Goal: Transaction & Acquisition: Purchase product/service

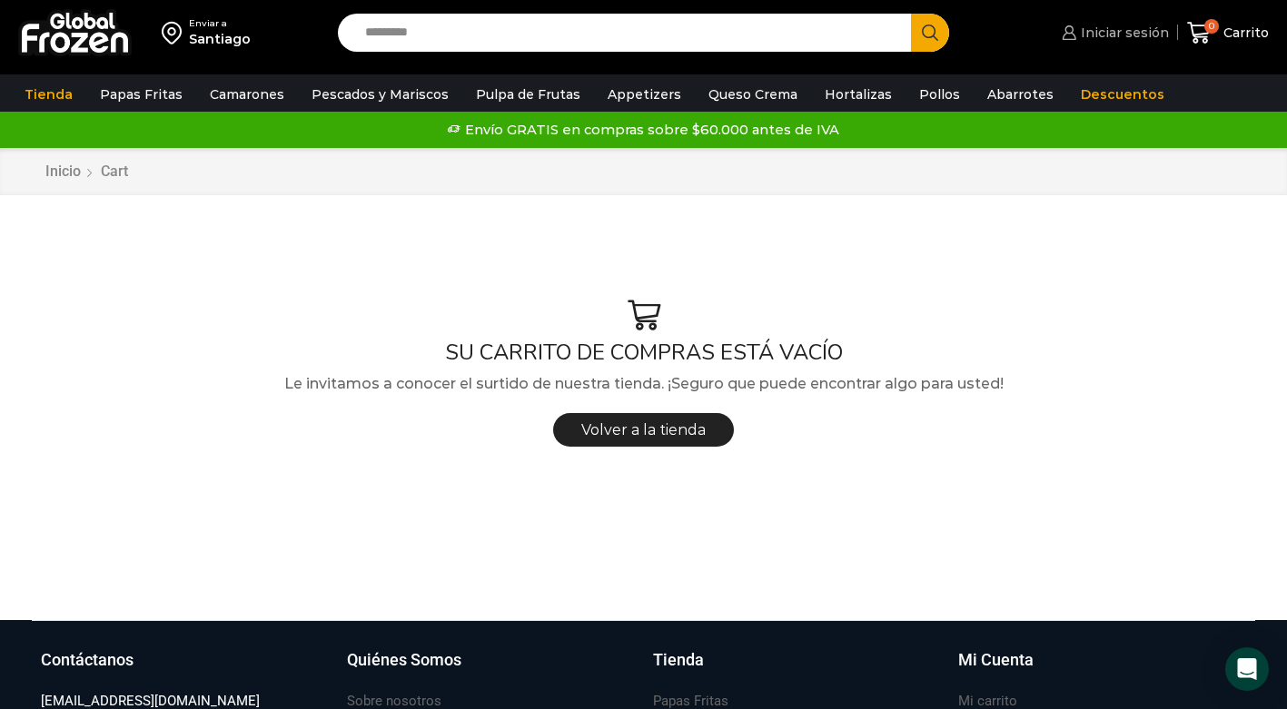
click at [1136, 32] on span "Iniciar sesión" at bounding box center [1122, 33] width 93 height 18
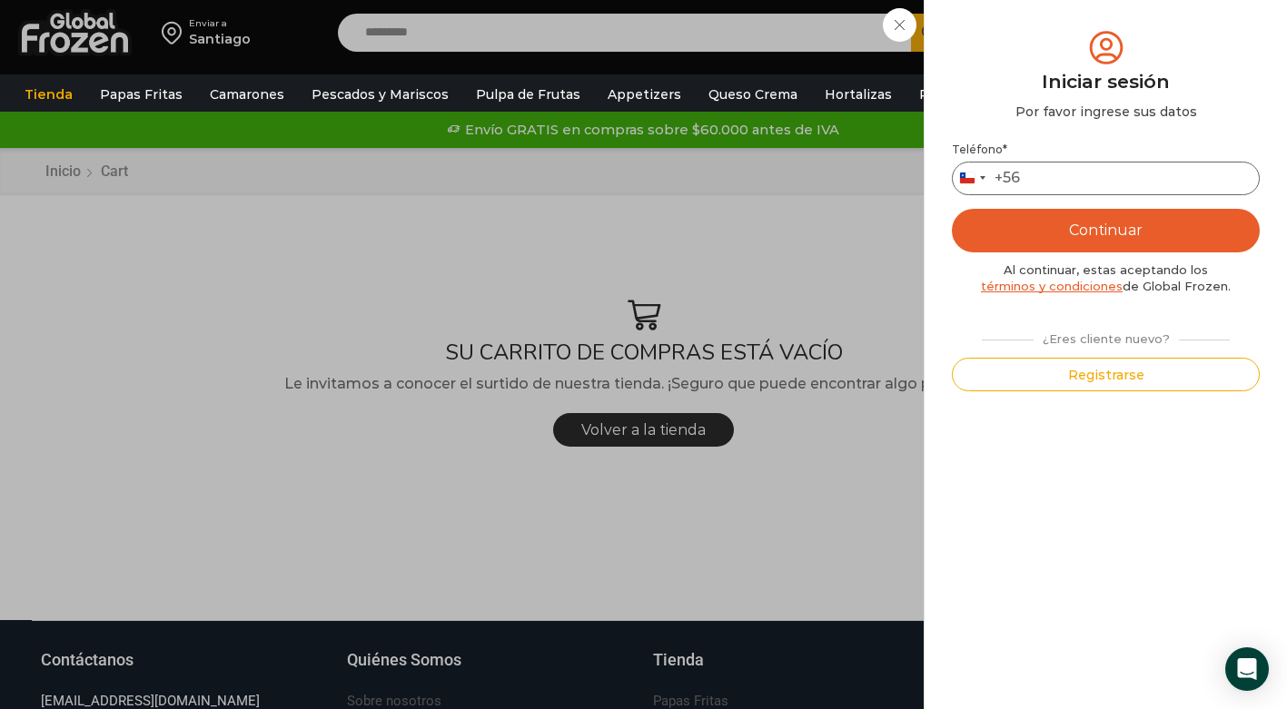
click at [1071, 179] on input "Teléfono *" at bounding box center [1106, 179] width 308 height 34
type input "*********"
click at [1119, 235] on button "Continuar" at bounding box center [1106, 231] width 308 height 44
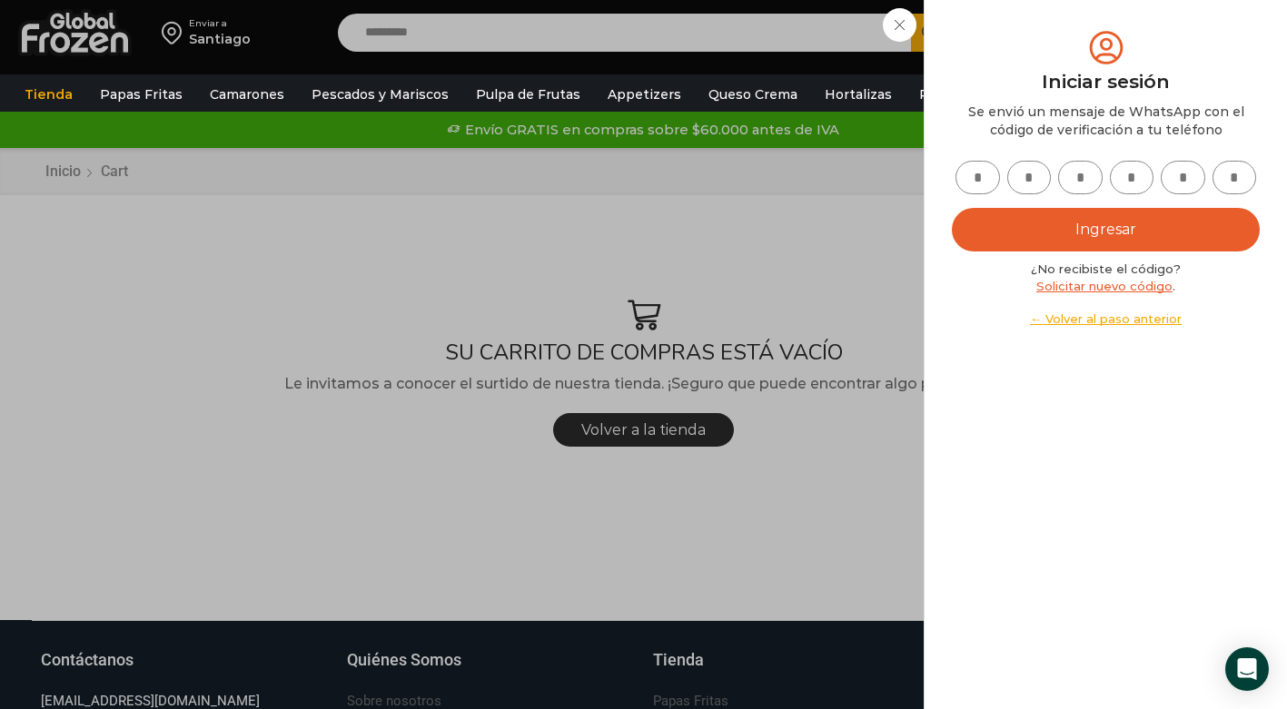
click at [992, 181] on input "text" at bounding box center [977, 178] width 44 height 34
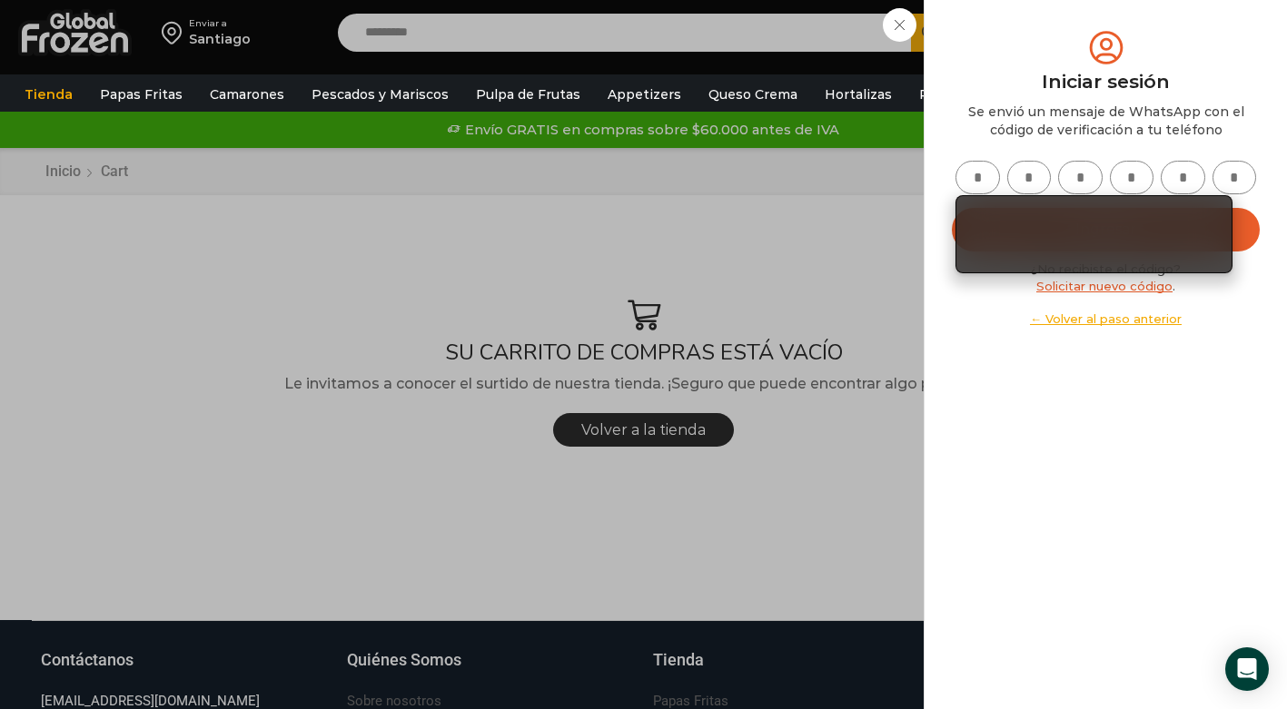
type input "*"
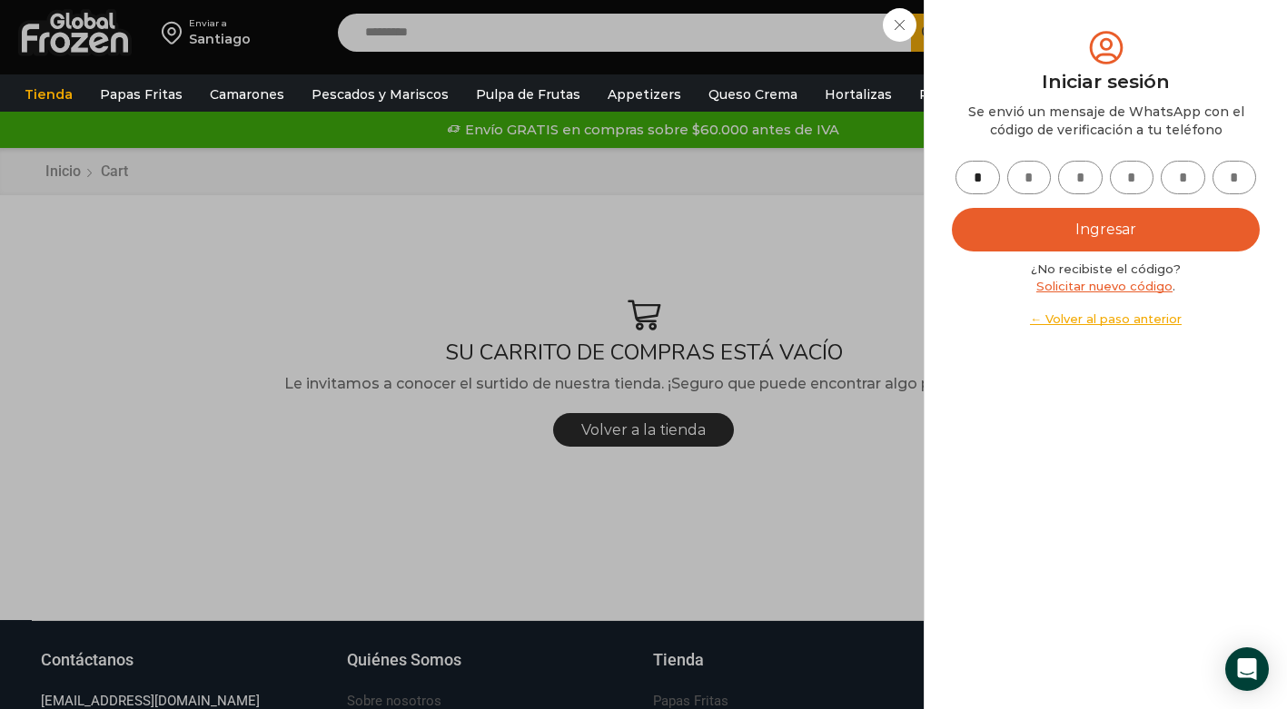
type input "*"
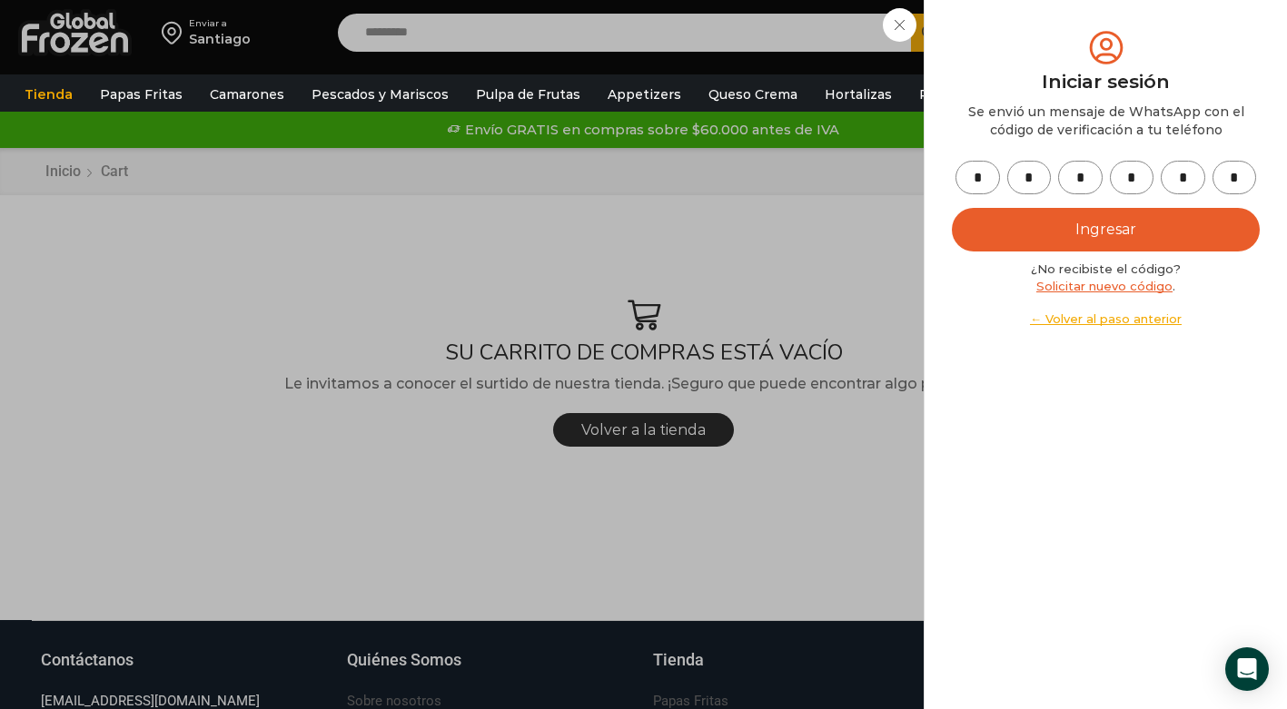
click at [1090, 239] on button "Ingresar" at bounding box center [1106, 230] width 308 height 44
click at [1097, 231] on button "Ingresar" at bounding box center [1106, 230] width 308 height 44
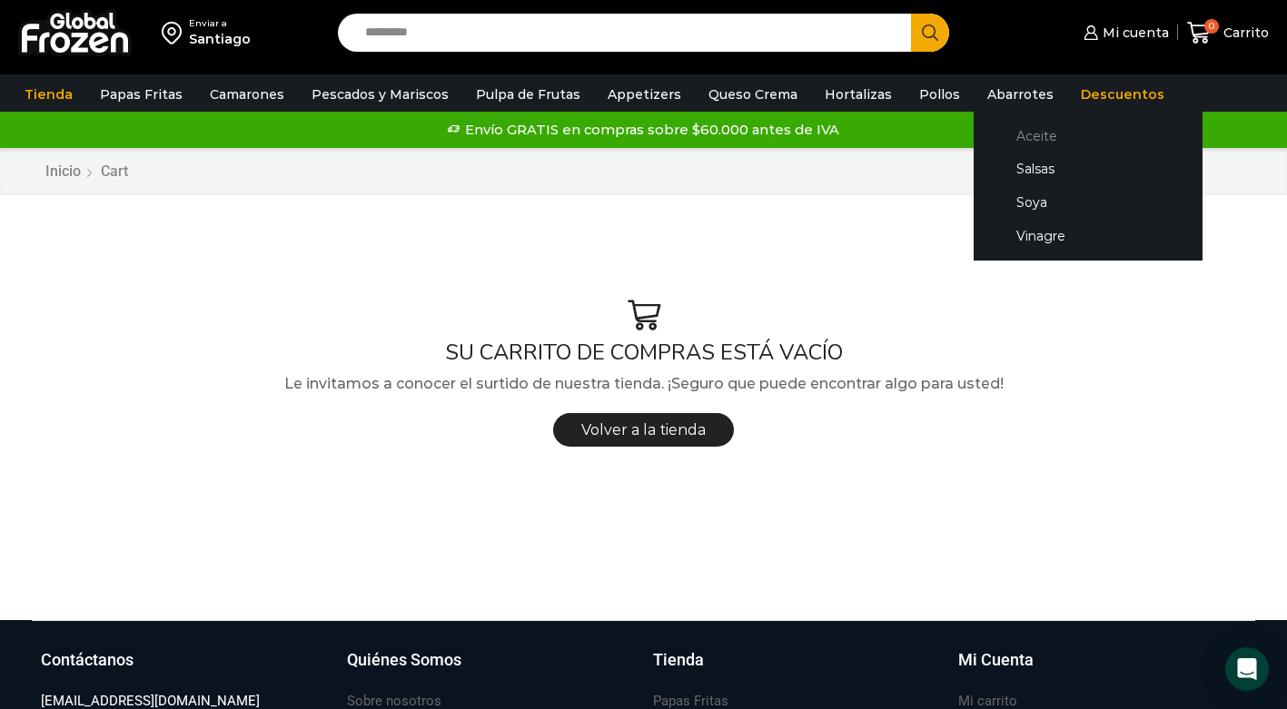
click at [1012, 136] on link "Aceite" at bounding box center [1088, 136] width 193 height 34
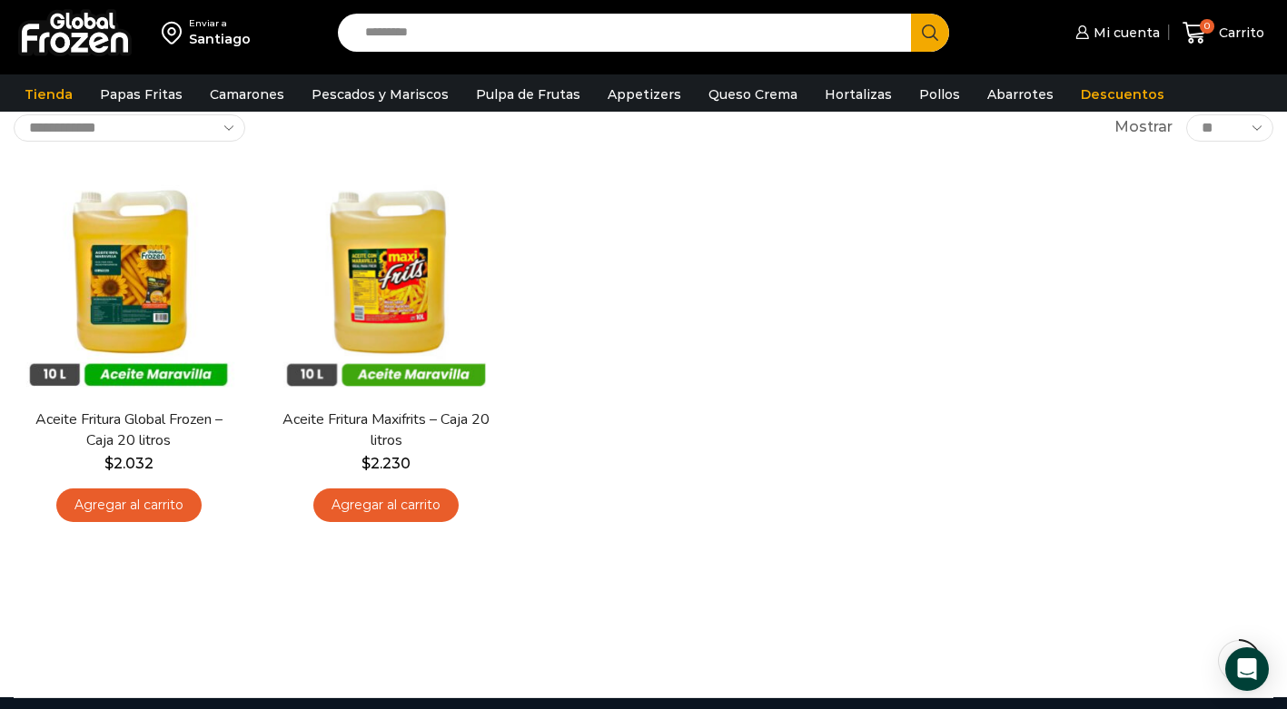
scroll to position [146, 0]
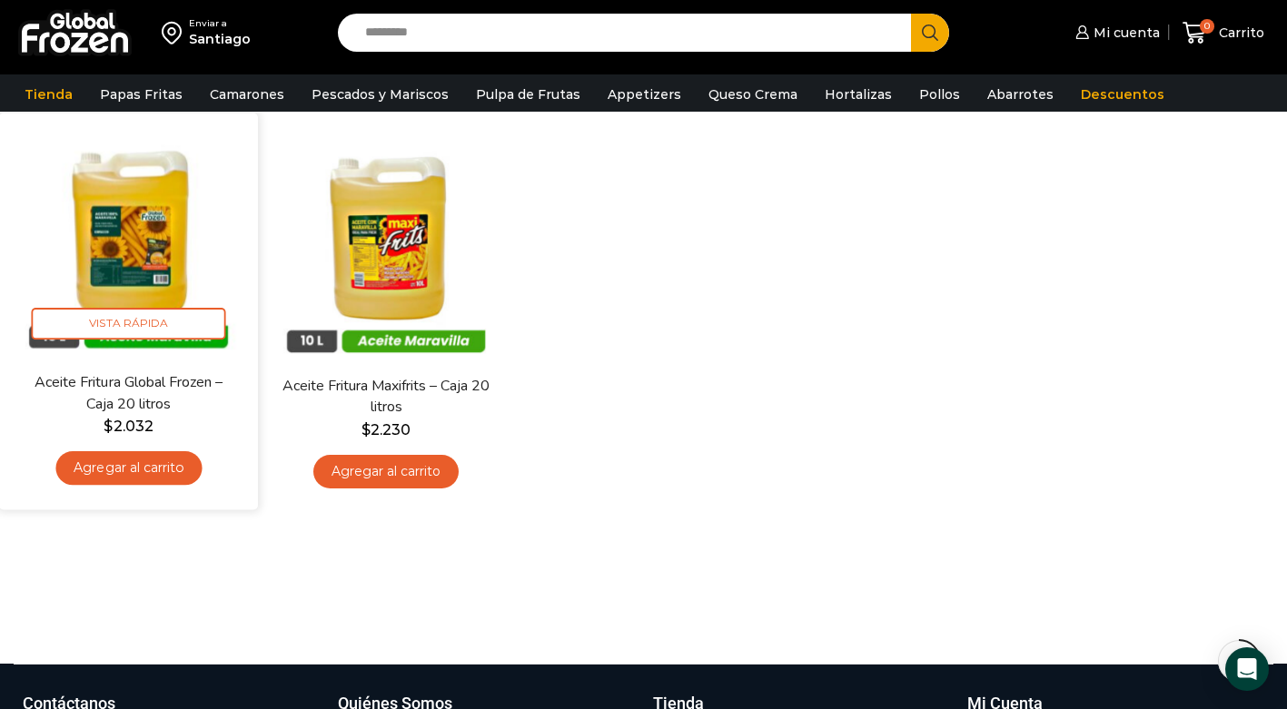
click at [123, 470] on link "Agregar al carrito" at bounding box center [128, 468] width 146 height 34
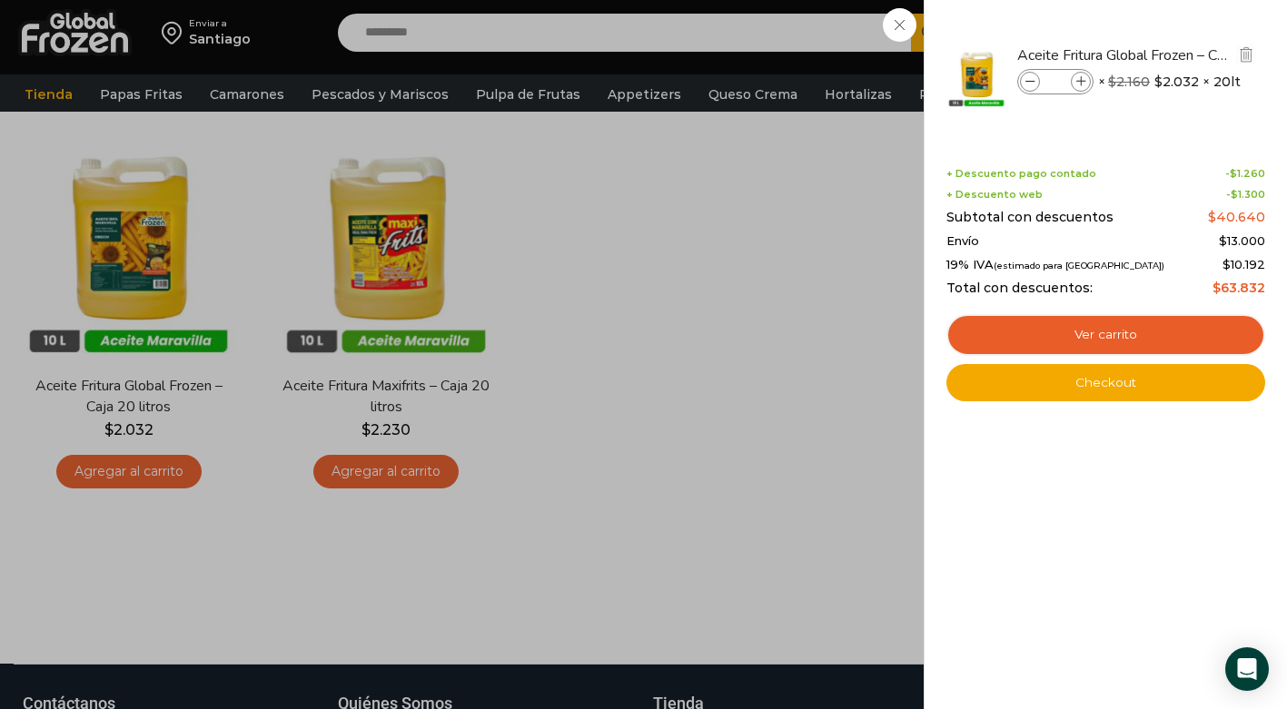
click at [1081, 85] on icon at bounding box center [1081, 82] width 10 height 10
type input "*"
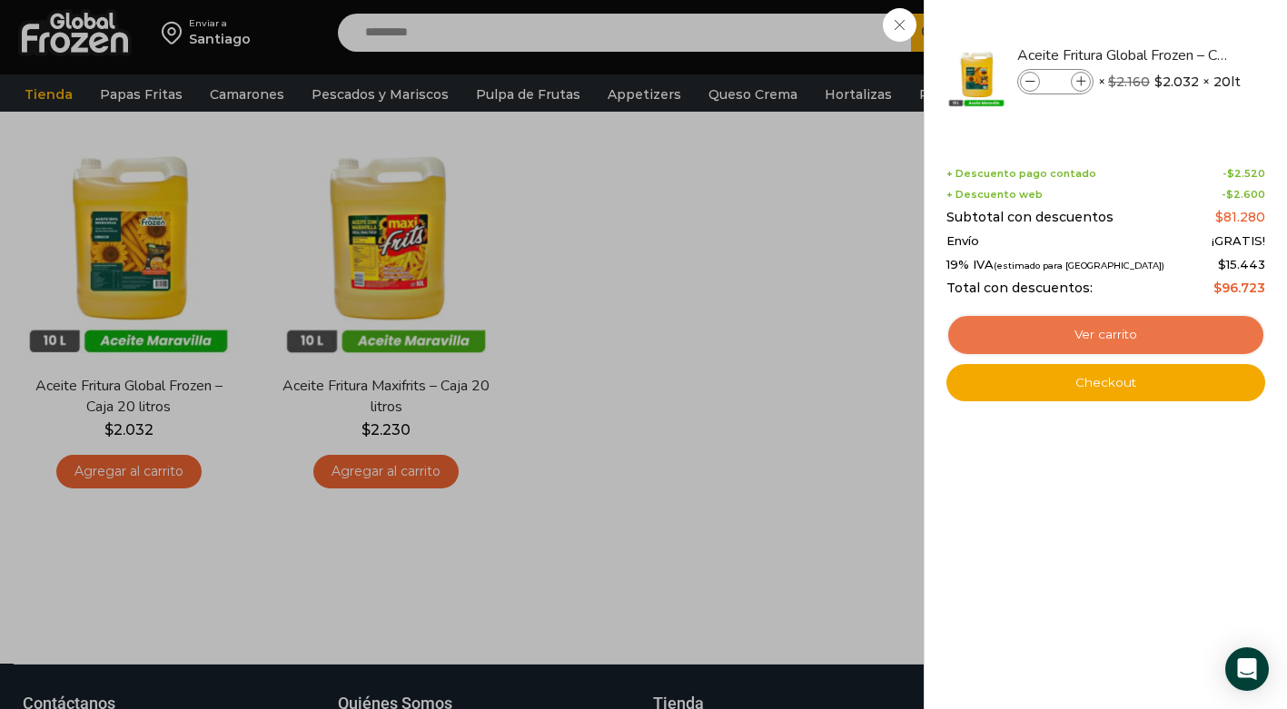
click at [1109, 338] on link "Ver carrito" at bounding box center [1105, 335] width 319 height 42
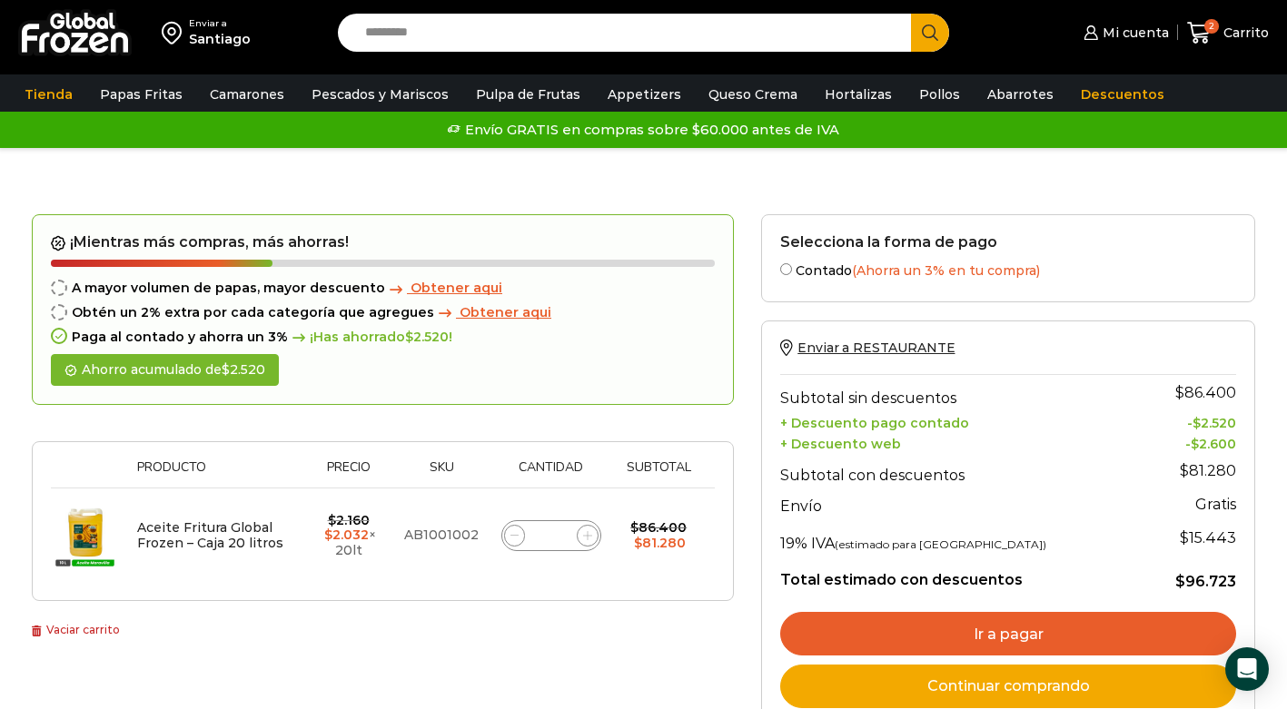
click at [479, 29] on input "Search input" at bounding box center [629, 33] width 547 height 38
type input "*******"
click at [911, 14] on button "Search" at bounding box center [930, 33] width 38 height 38
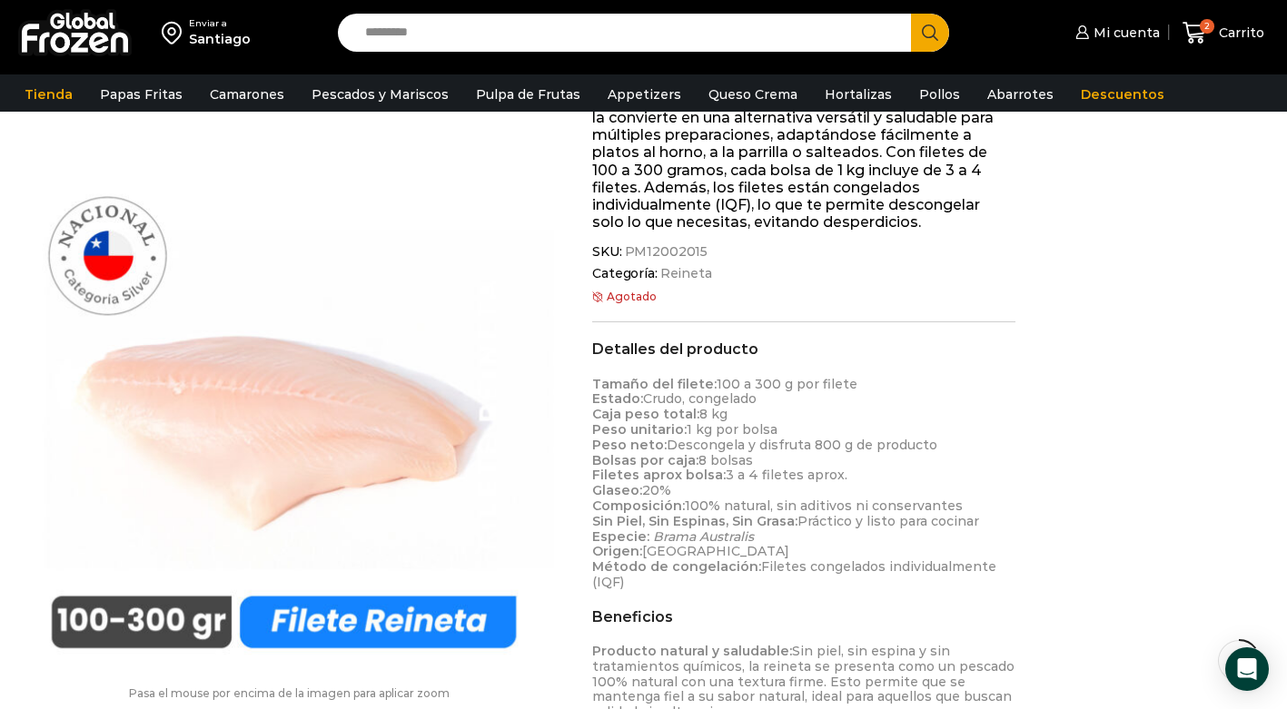
scroll to position [645, 0]
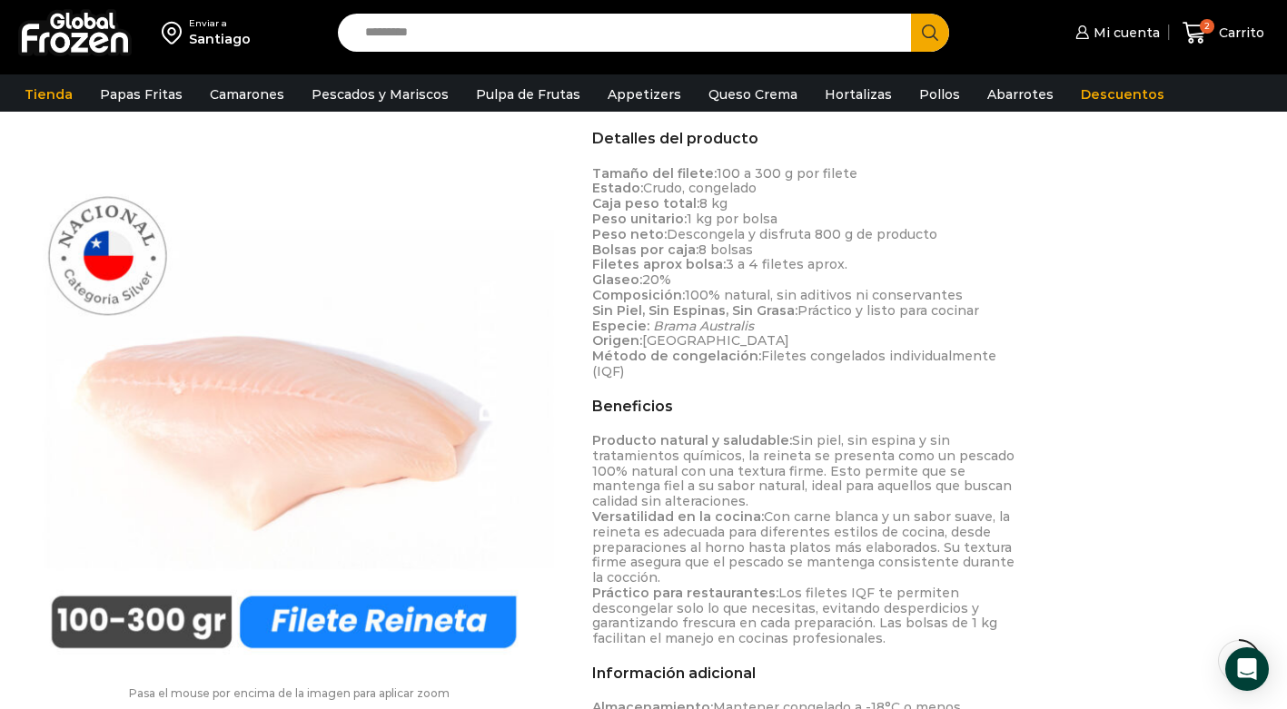
click at [341, 613] on img at bounding box center [284, 399] width 540 height 540
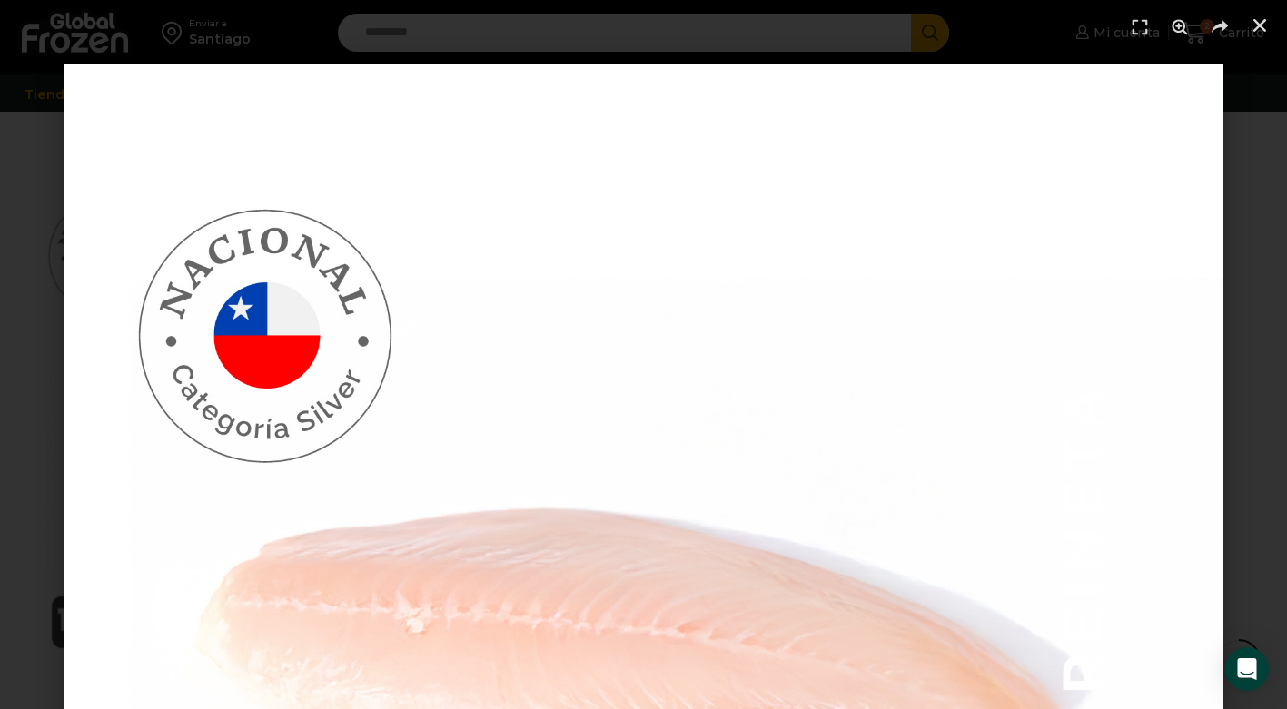
scroll to position [1477, 0]
click at [18, 245] on div "1 / 1" at bounding box center [643, 643] width 1287 height 1287
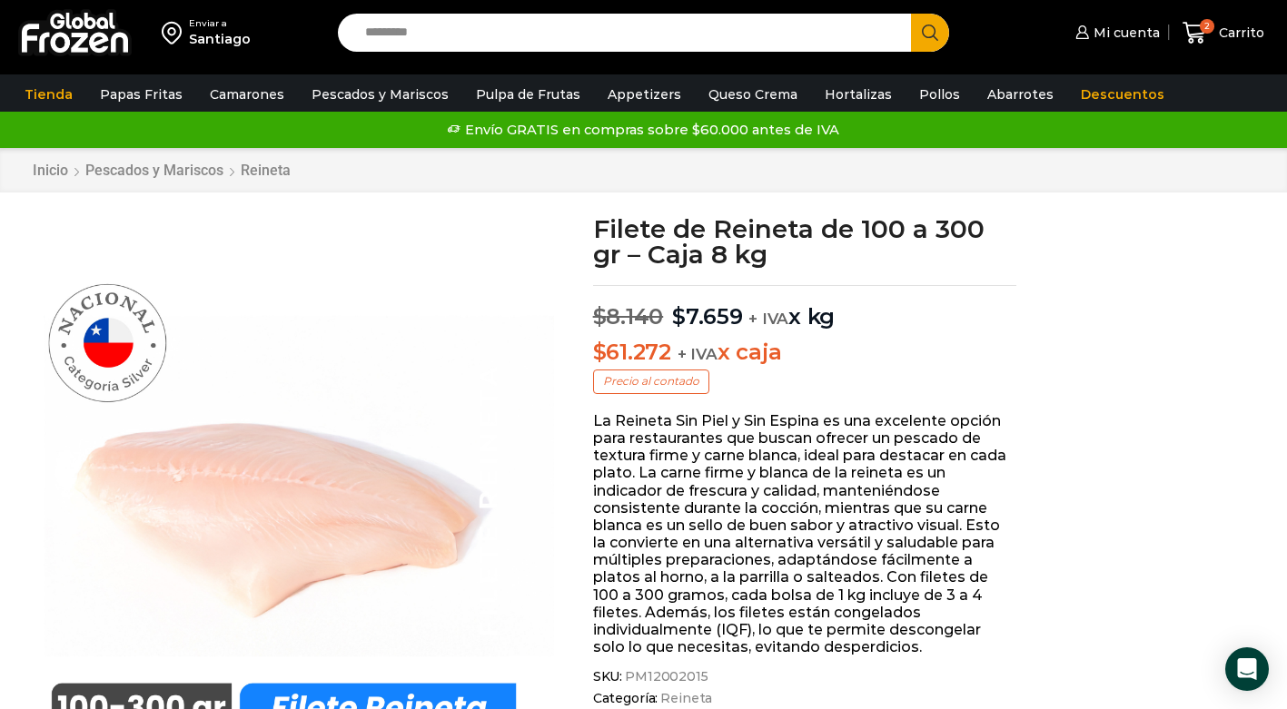
scroll to position [12, 0]
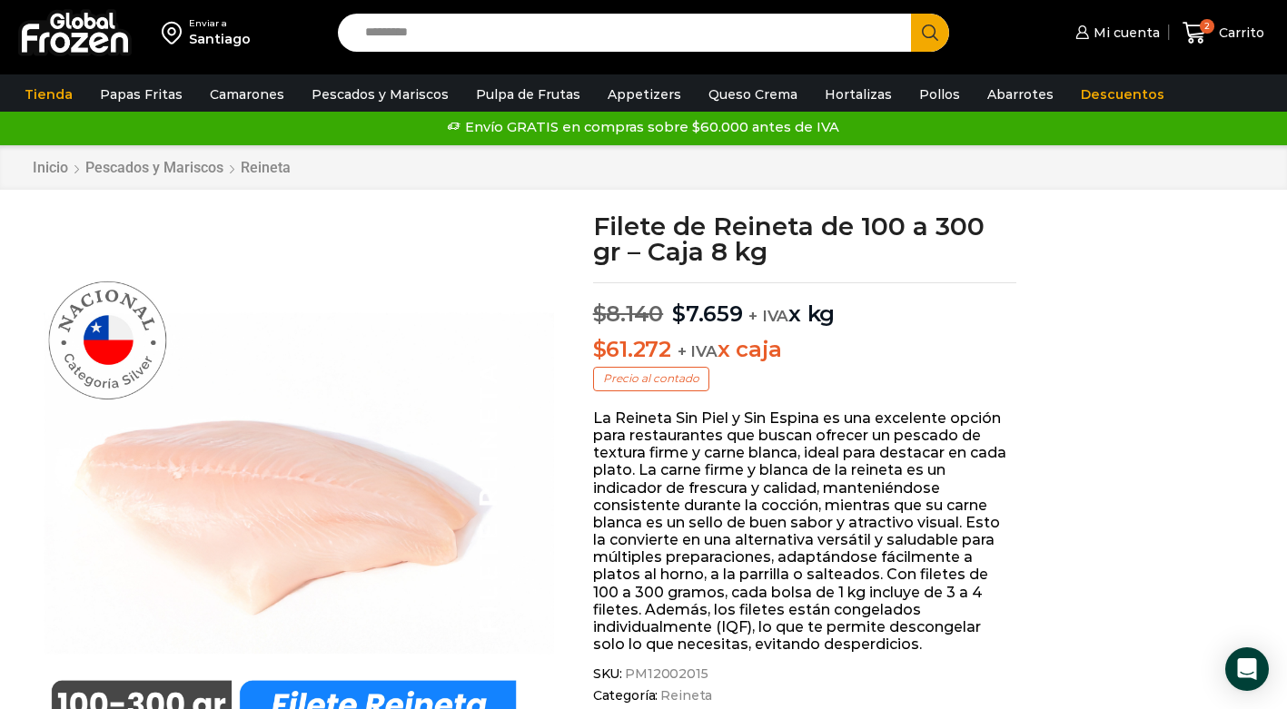
click at [666, 372] on p "Precio al contado" at bounding box center [651, 379] width 116 height 24
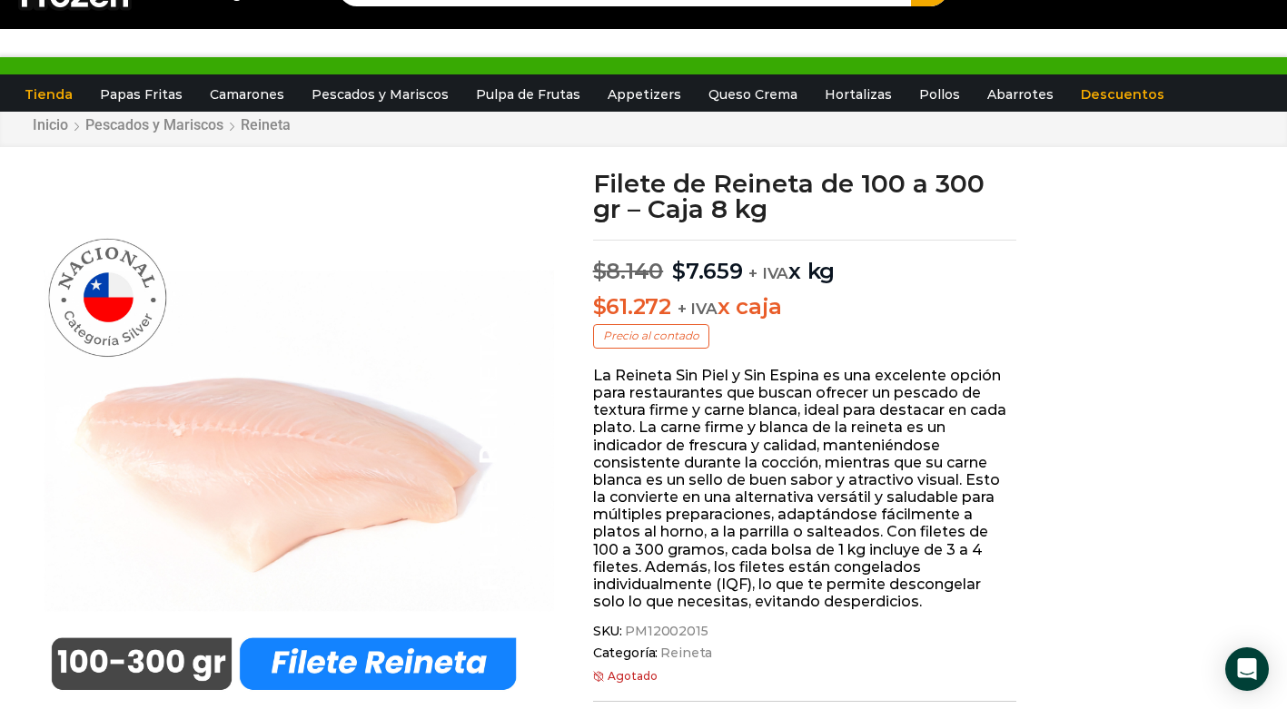
scroll to position [0, 0]
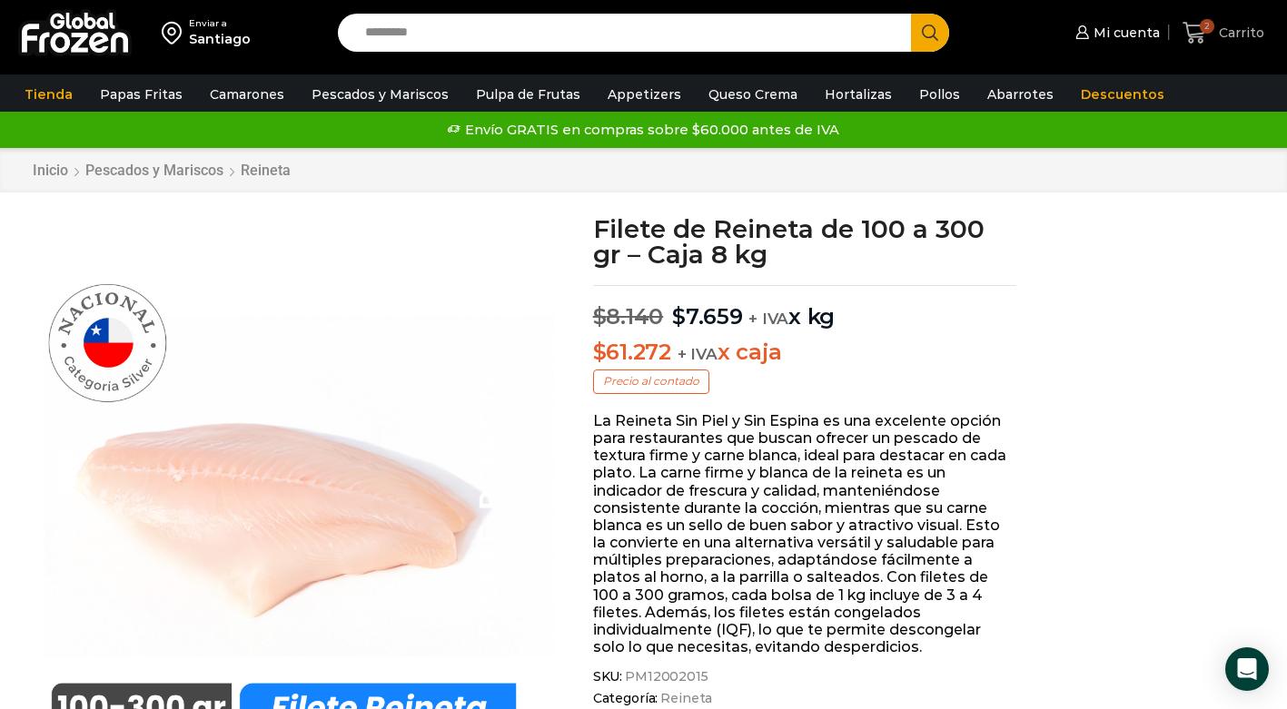
click at [1233, 40] on span "Carrito" at bounding box center [1239, 33] width 50 height 18
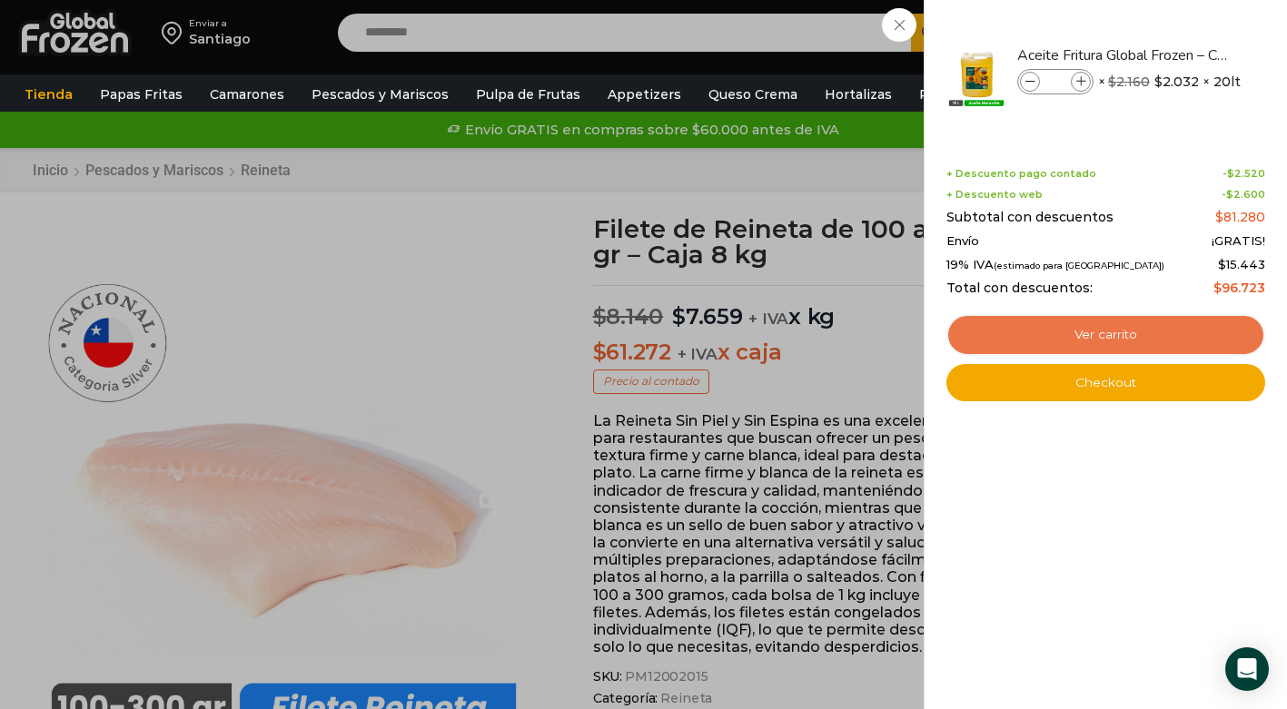
click at [1139, 328] on link "Ver carrito" at bounding box center [1105, 335] width 319 height 42
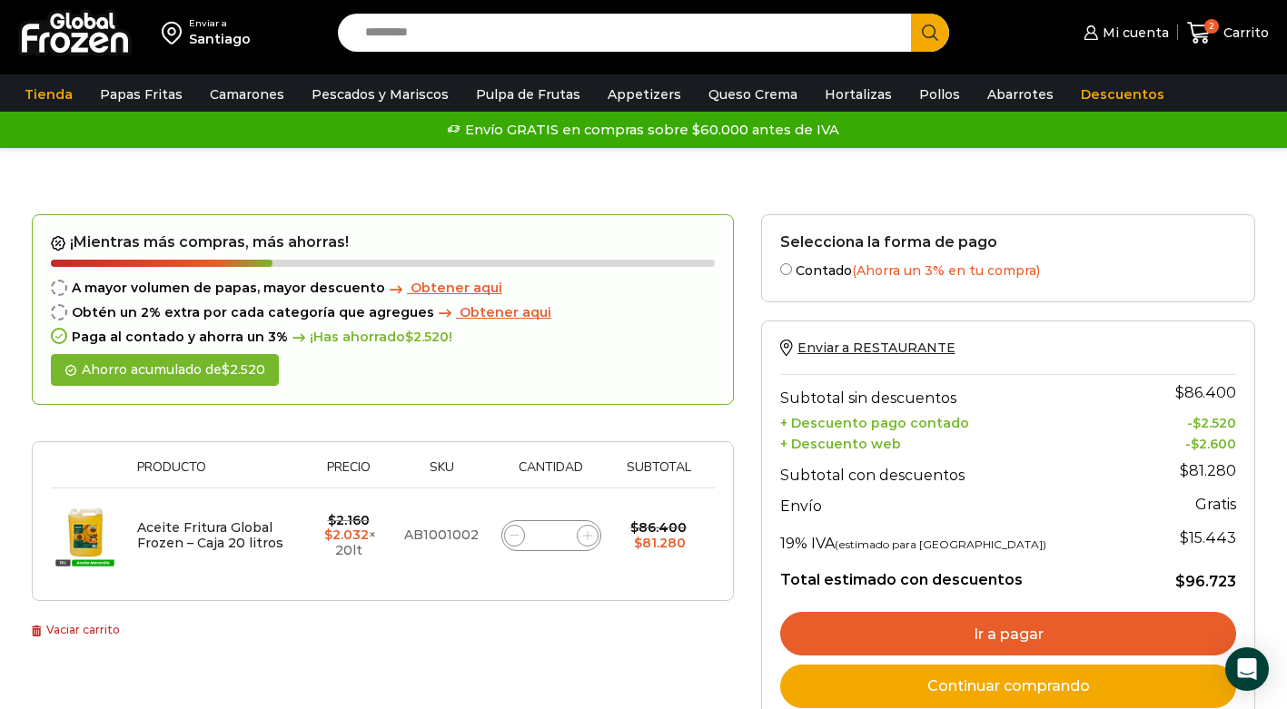
click at [447, 290] on span "Obtener aqui" at bounding box center [456, 288] width 92 height 16
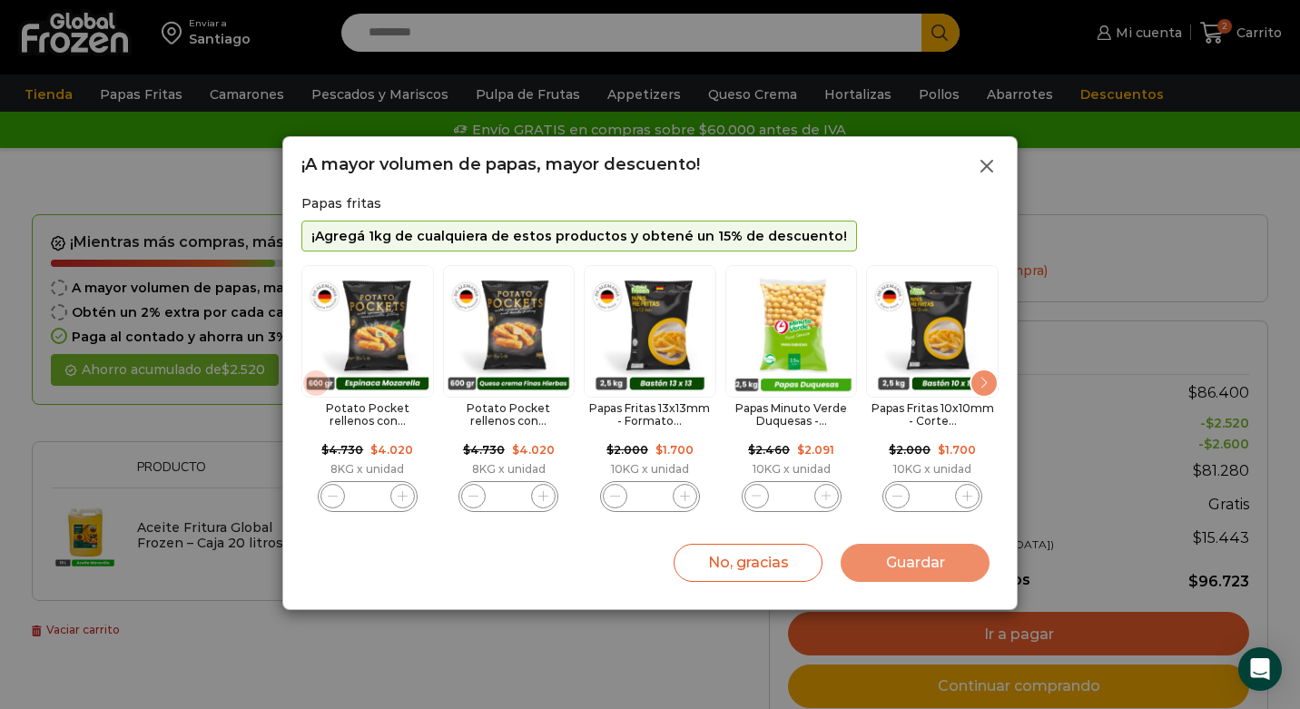
click at [986, 168] on icon at bounding box center [987, 166] width 22 height 22
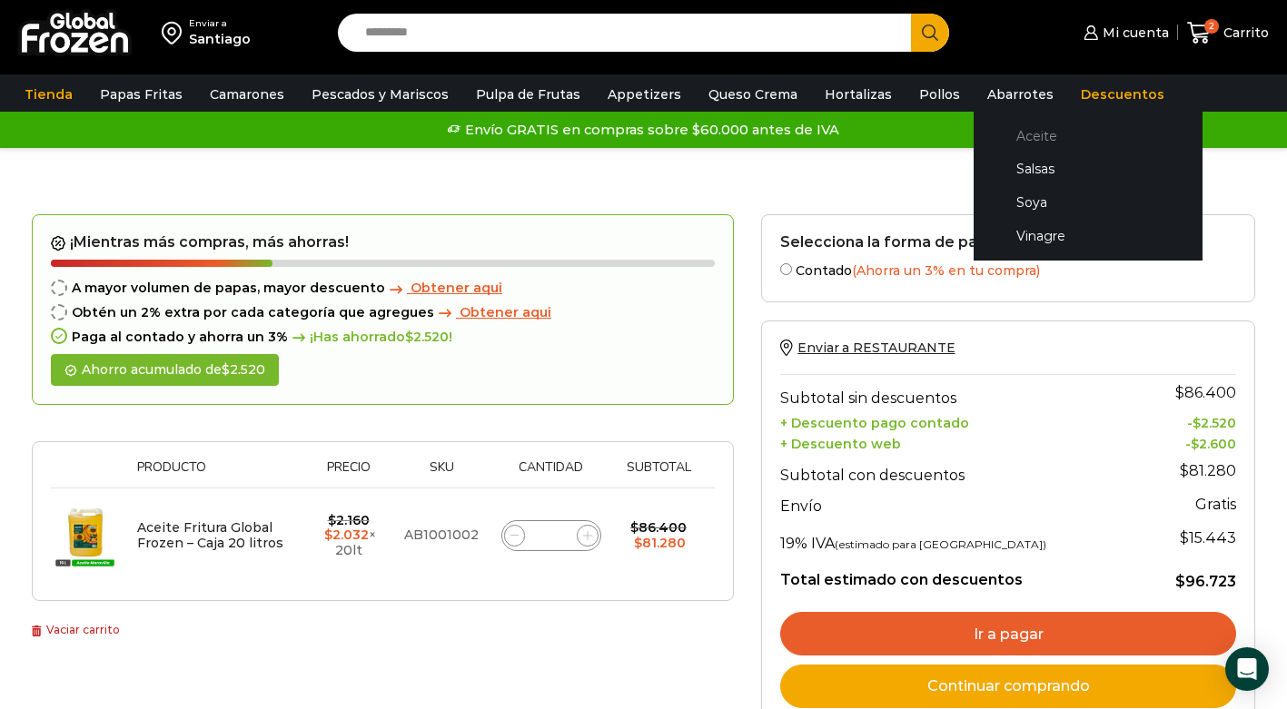
click at [999, 140] on link "Aceite" at bounding box center [1088, 136] width 193 height 34
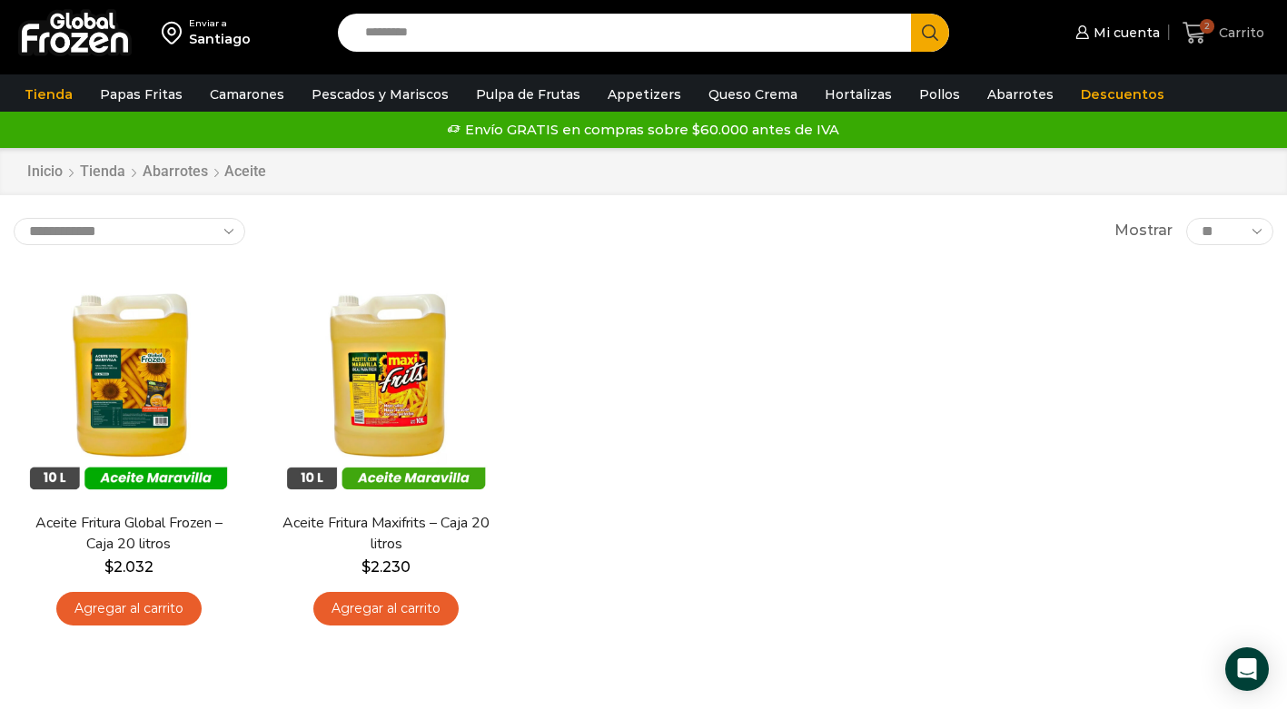
click at [1246, 35] on span "Carrito" at bounding box center [1239, 33] width 50 height 18
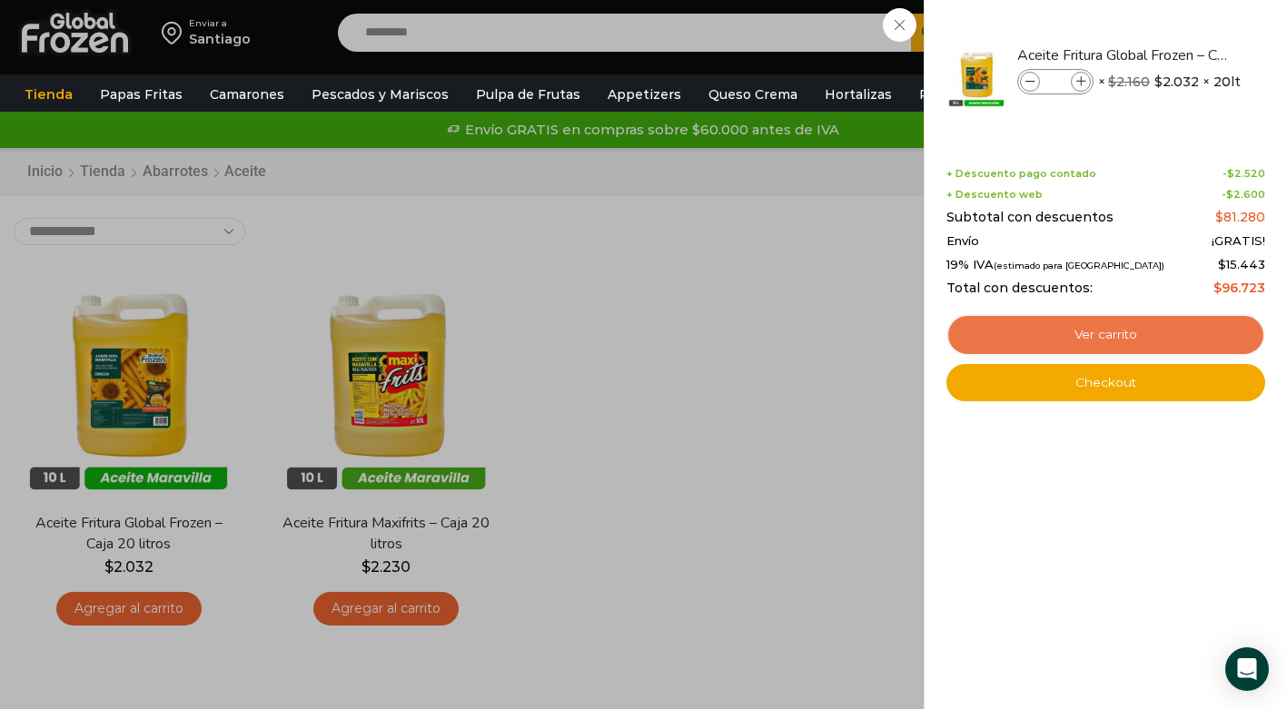
click at [1135, 340] on link "Ver carrito" at bounding box center [1105, 335] width 319 height 42
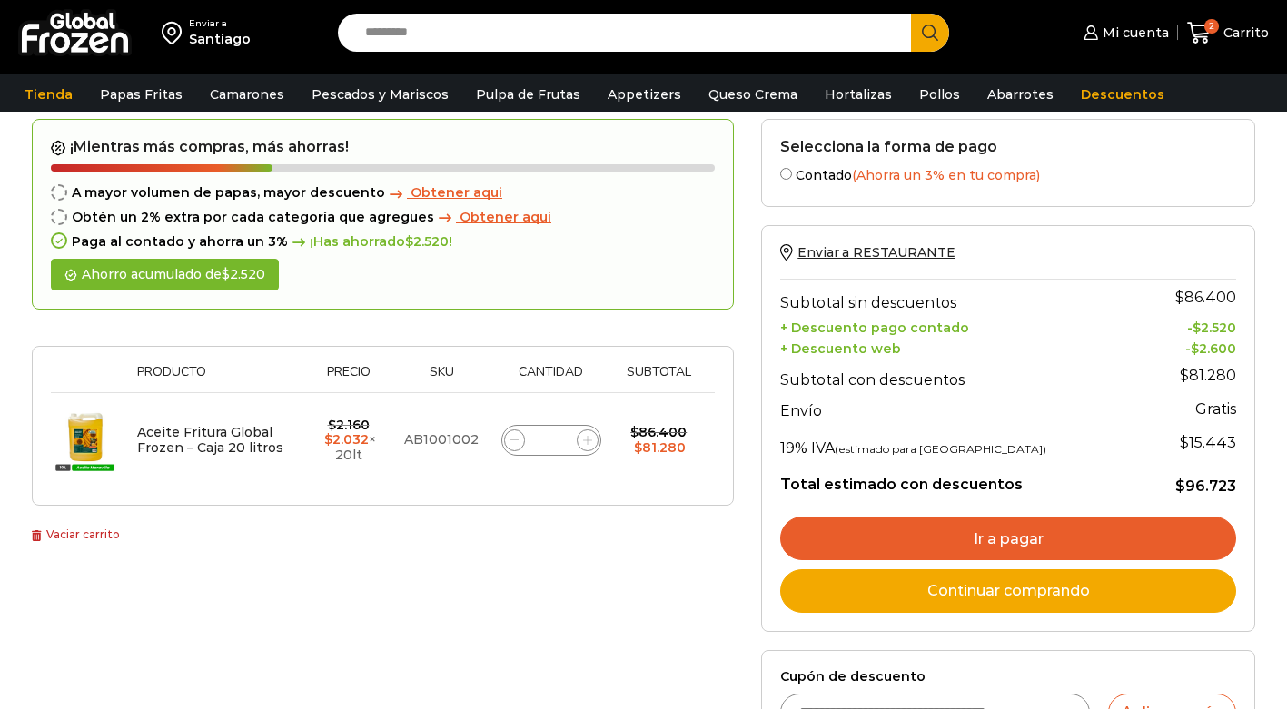
scroll to position [131, 0]
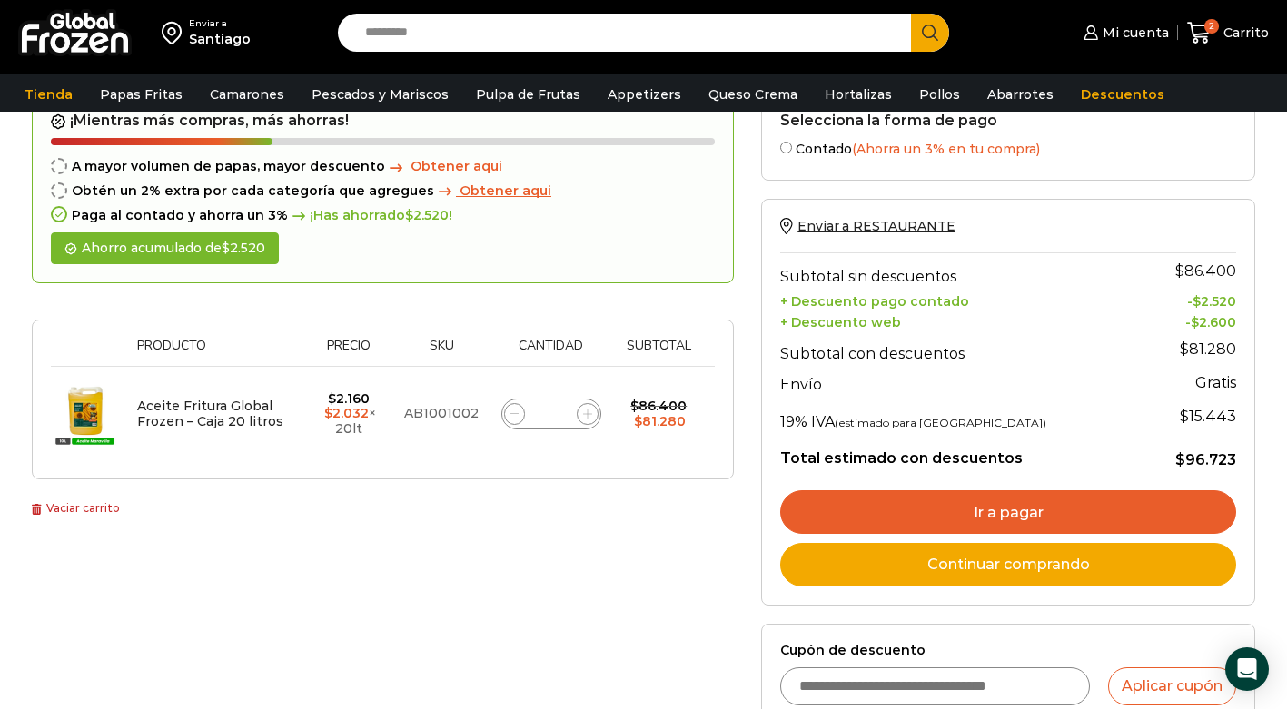
click at [1002, 518] on link "Ir a pagar" at bounding box center [1008, 512] width 456 height 44
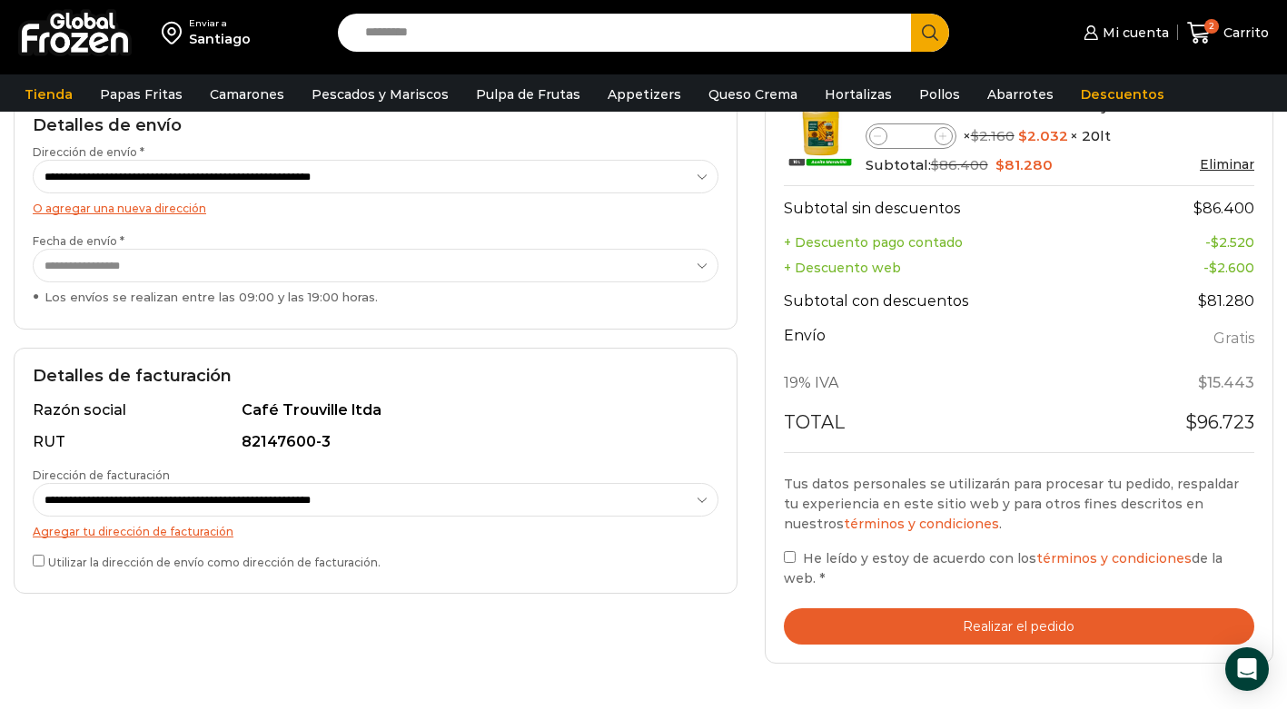
scroll to position [283, 0]
click at [1009, 627] on button "Realizar el pedido" at bounding box center [1019, 627] width 470 height 37
